Goal: Information Seeking & Learning: Learn about a topic

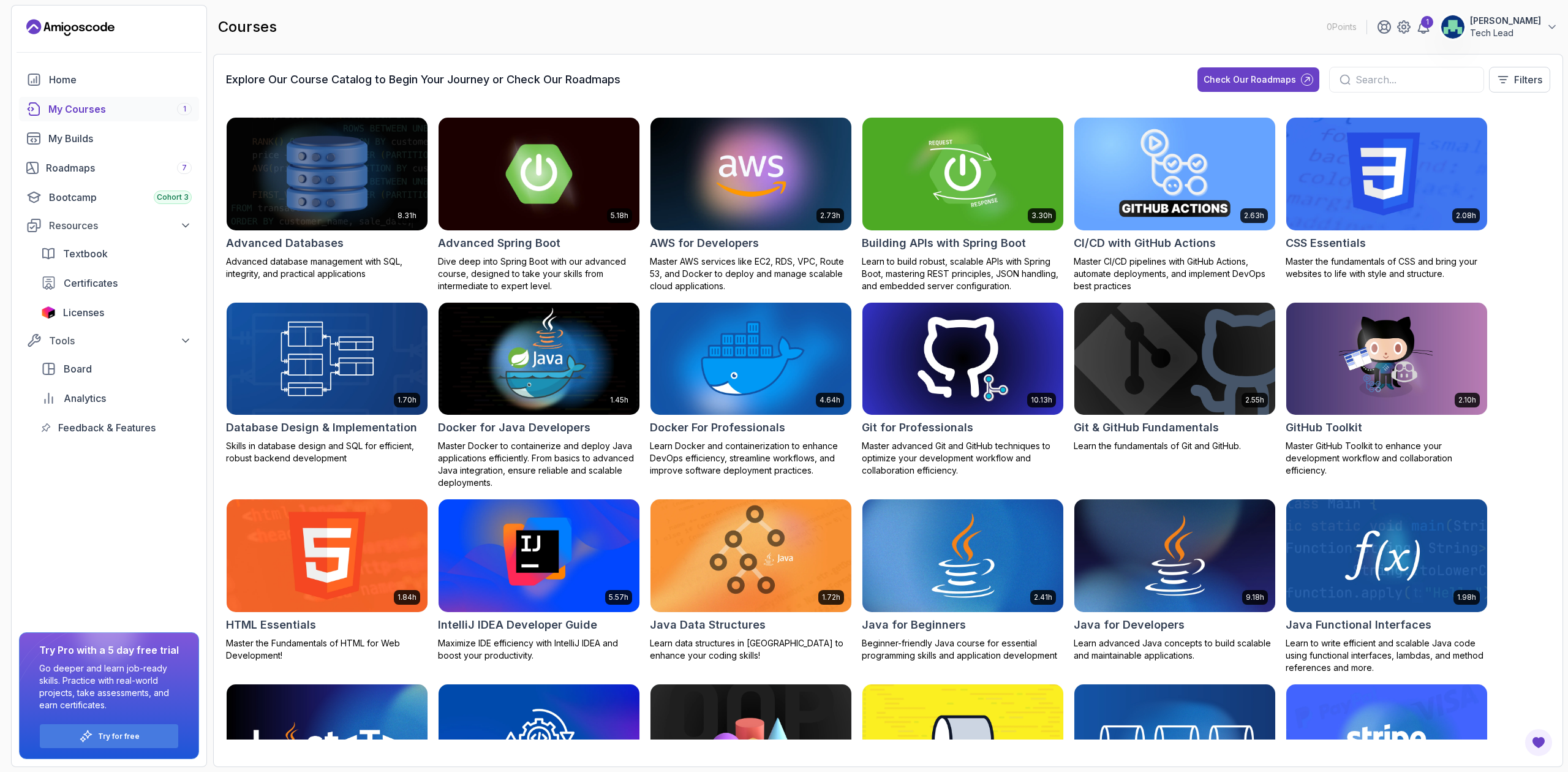
click at [619, 301] on img at bounding box center [963, 556] width 211 height 119
